Goal: Information Seeking & Learning: Learn about a topic

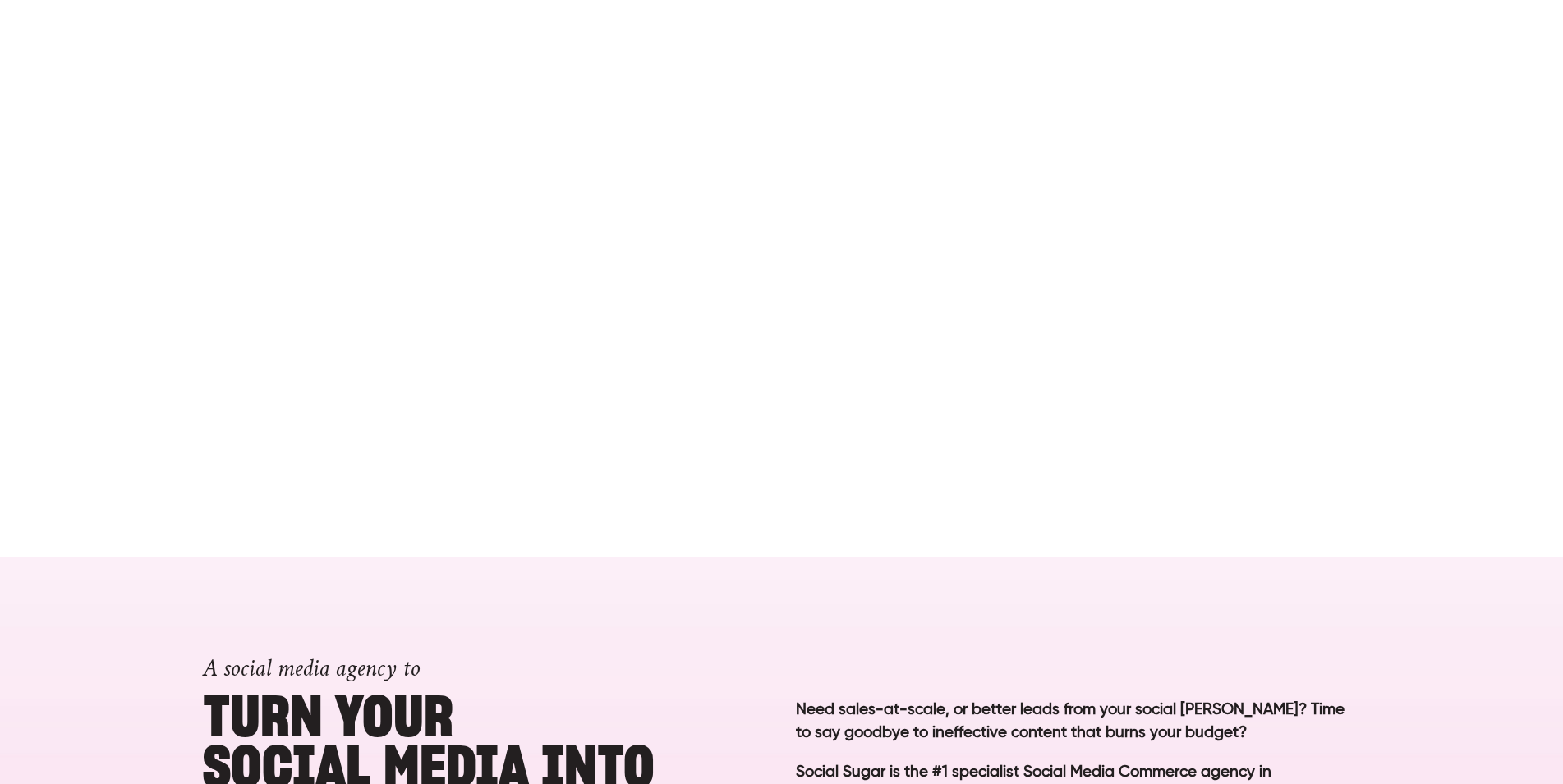
scroll to position [921, 0]
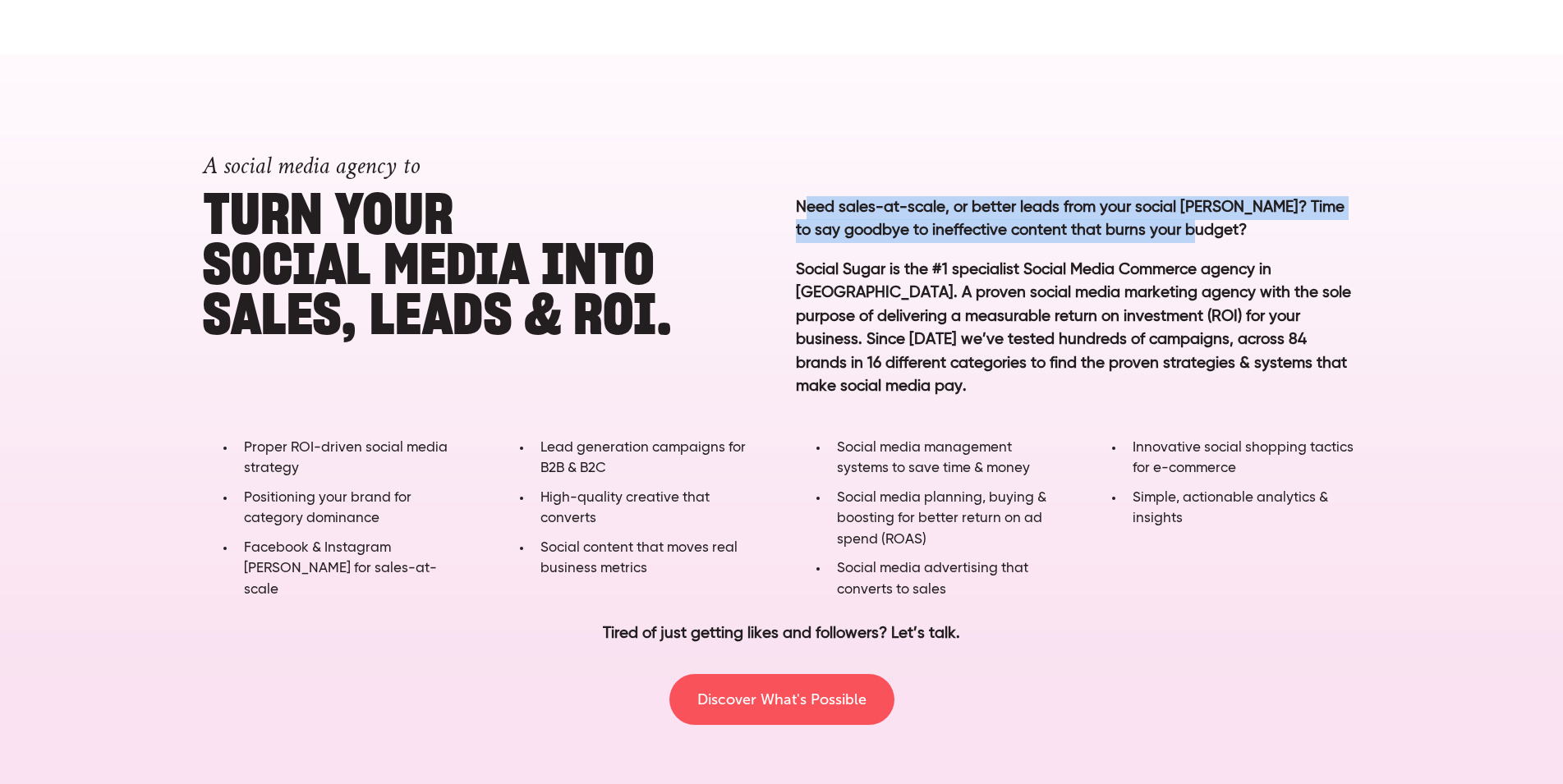
drag, startPoint x: 806, startPoint y: 199, endPoint x: 1266, endPoint y: 231, distance: 461.1
click at [1266, 231] on p "Need sales-at-scale, or better leads from your social [PERSON_NAME]? Time to sa…" at bounding box center [1077, 219] width 564 height 47
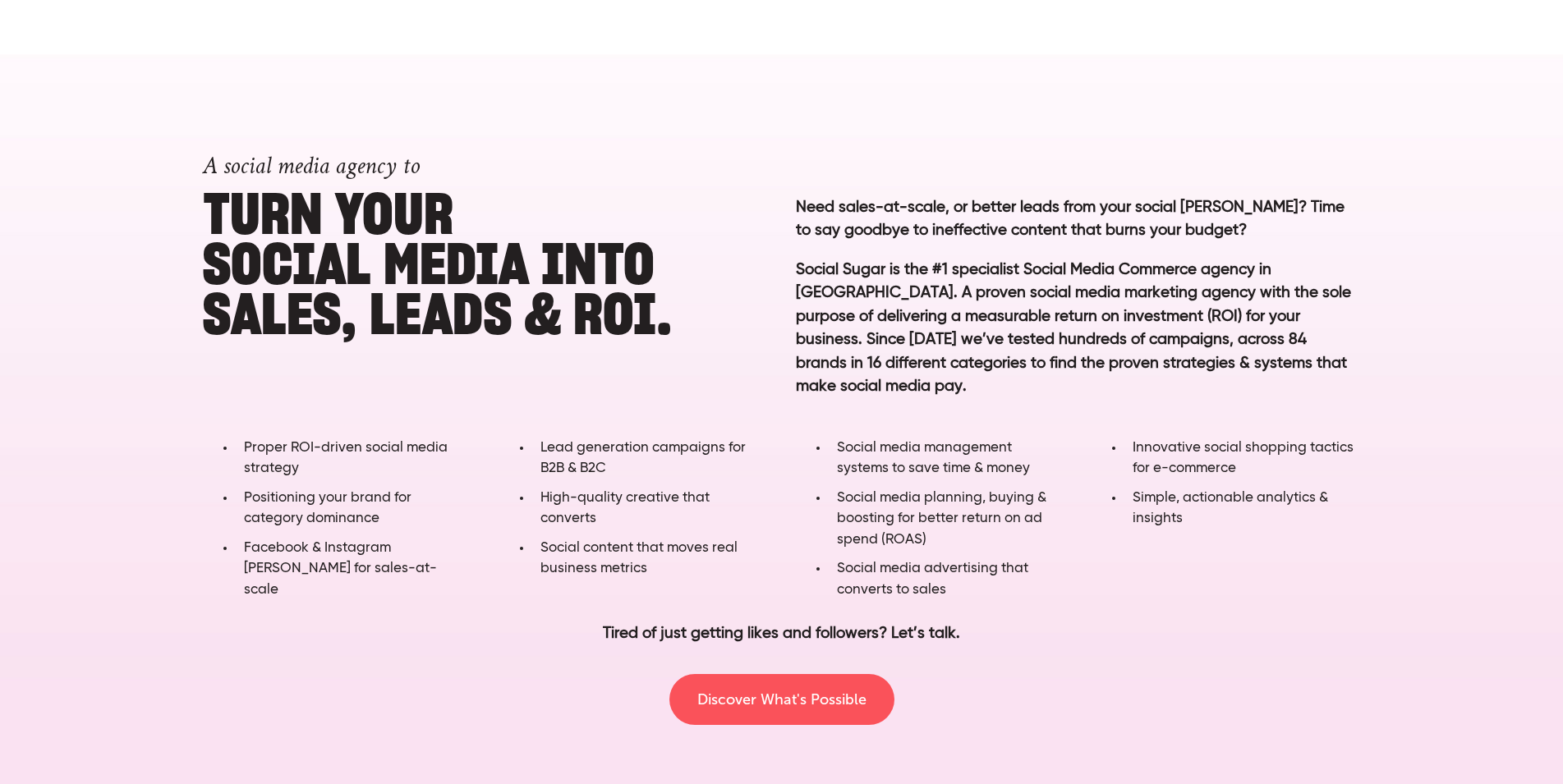
click at [1170, 290] on p "Social Sugar is the #1 specialist Social Media Commerce agency in [GEOGRAPHIC_D…" at bounding box center [1077, 341] width 564 height 165
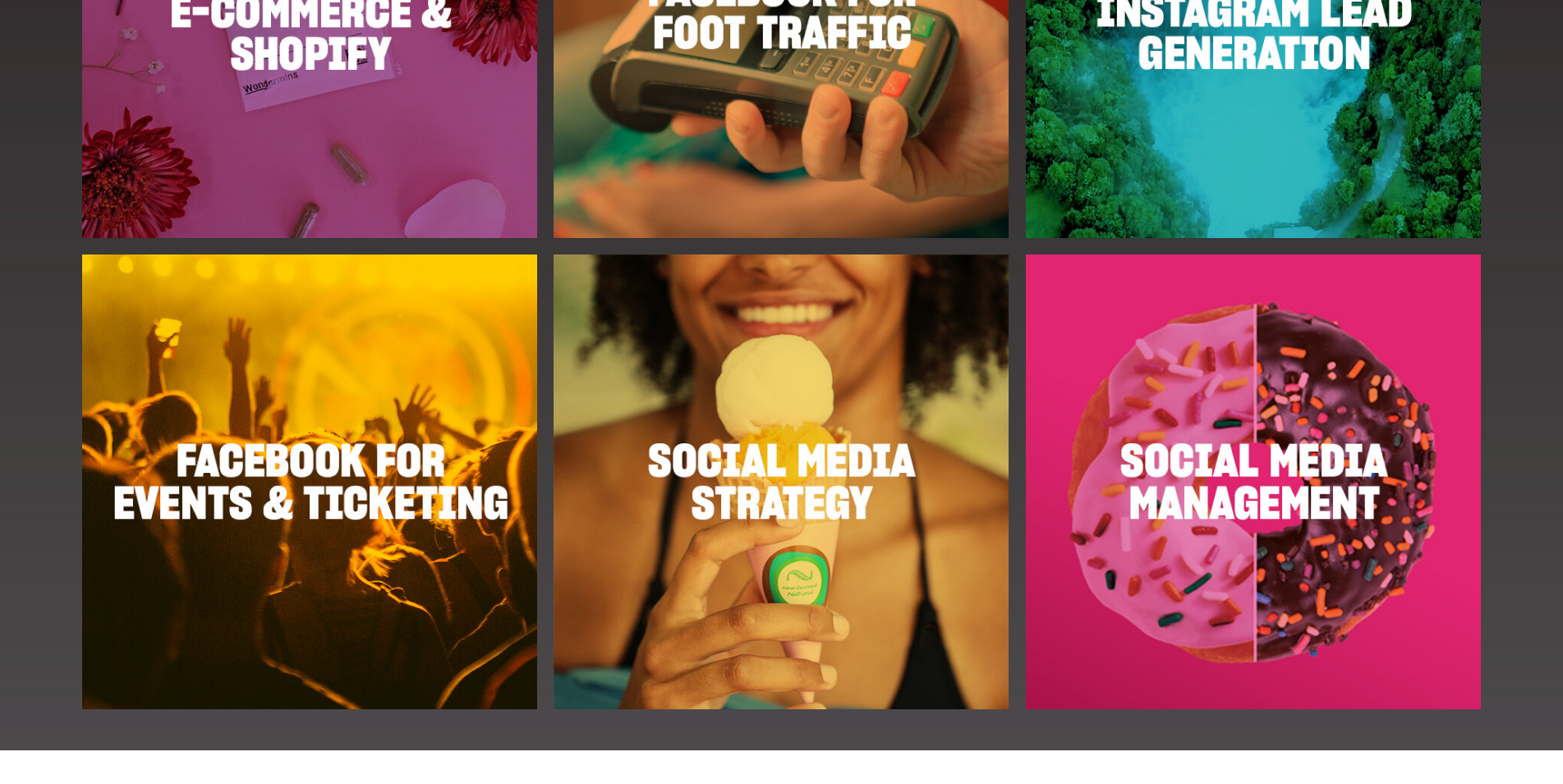
scroll to position [2261, 0]
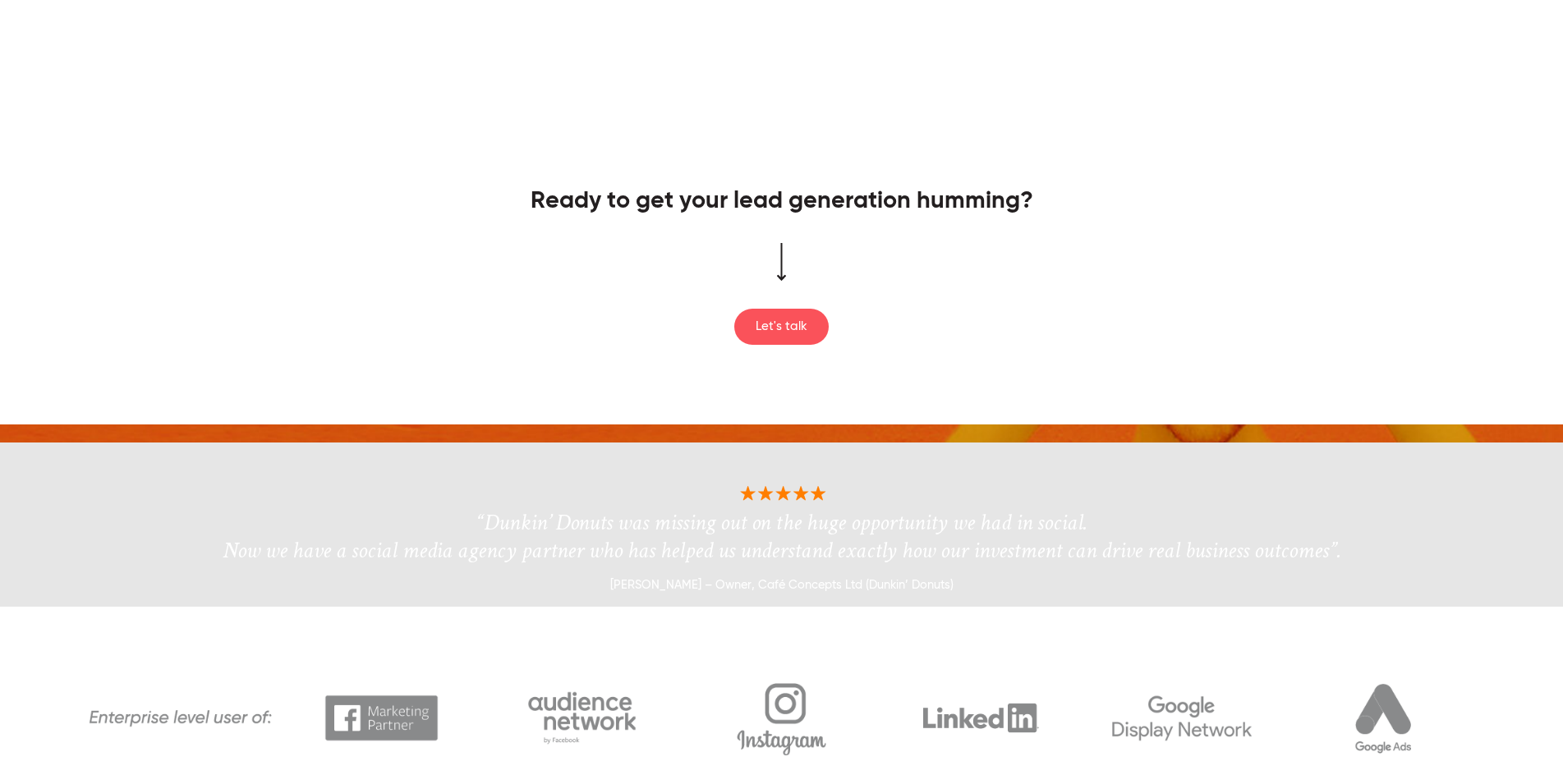
scroll to position [2177, 0]
